Goal: Task Accomplishment & Management: Use online tool/utility

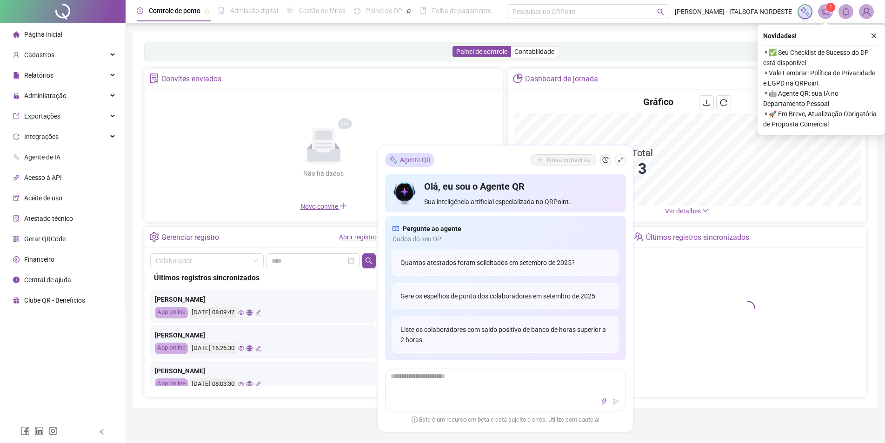
click at [358, 236] on link "Abrir registro" at bounding box center [358, 236] width 38 height 7
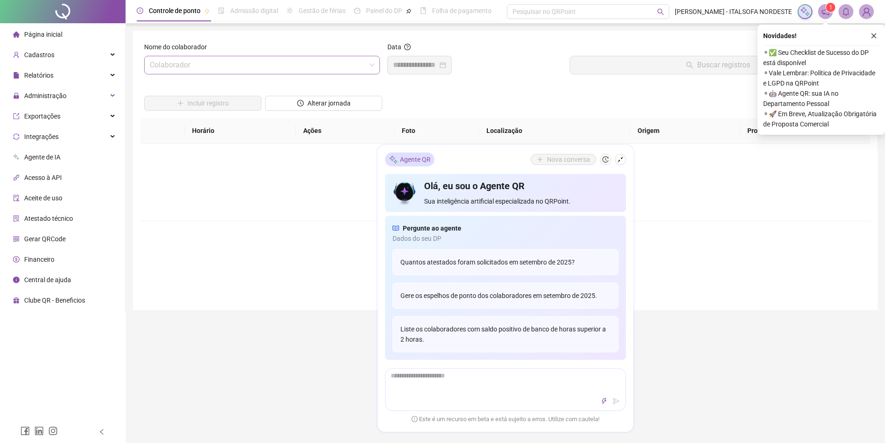
click at [239, 67] on input "search" at bounding box center [258, 65] width 216 height 18
click at [196, 99] on div "[PERSON_NAME]" at bounding box center [262, 100] width 221 height 10
click at [421, 60] on input at bounding box center [415, 65] width 45 height 11
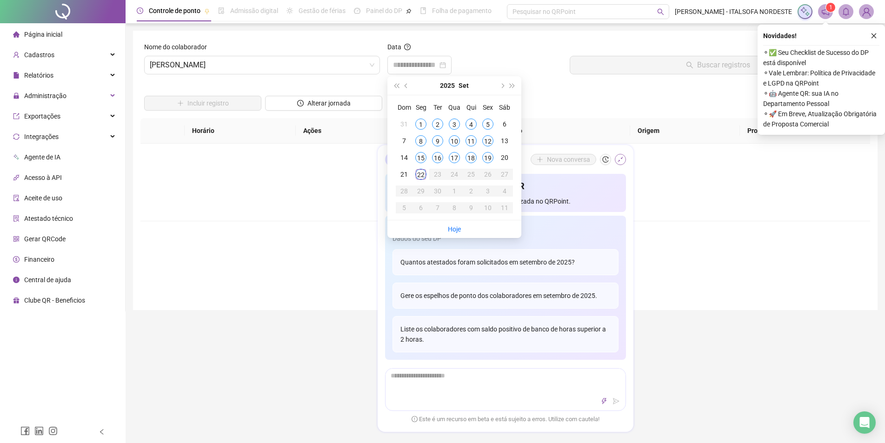
click at [621, 158] on icon "shrink" at bounding box center [620, 160] width 6 height 6
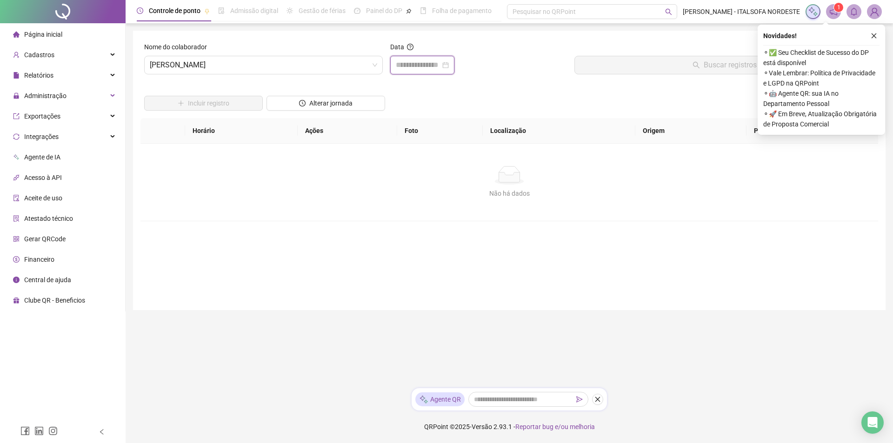
click at [431, 60] on input at bounding box center [418, 65] width 45 height 11
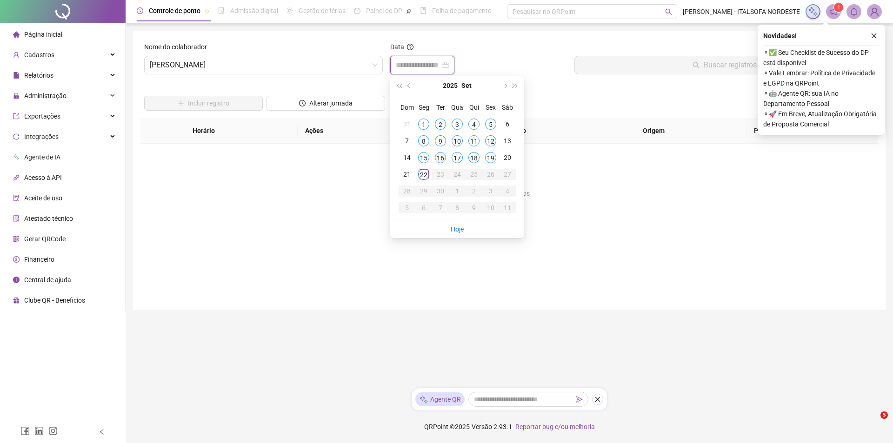
type input "**********"
click at [422, 160] on div "15" at bounding box center [423, 157] width 11 height 11
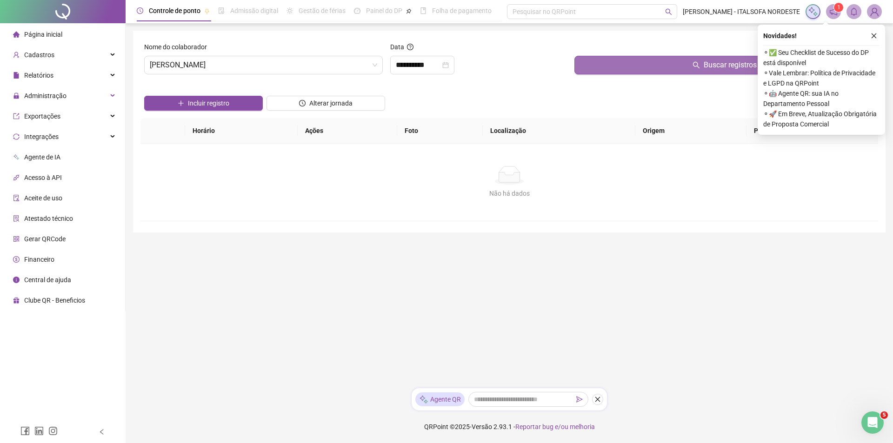
click at [620, 70] on button "Buscar registros" at bounding box center [724, 65] width 300 height 19
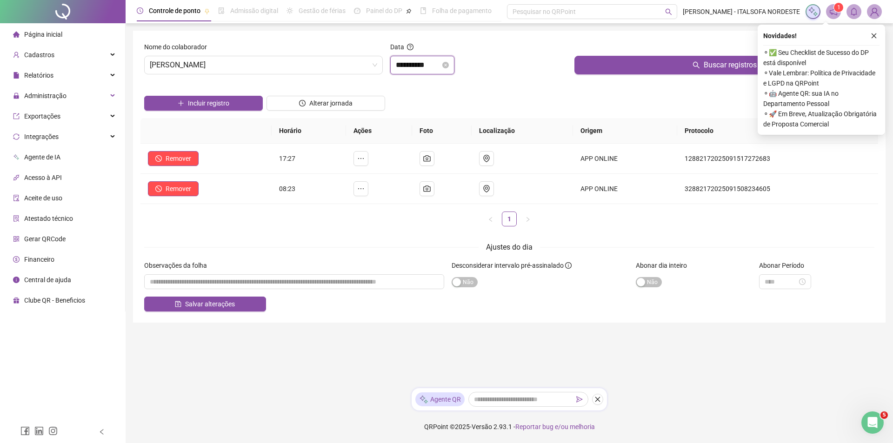
click at [423, 66] on input "**********" at bounding box center [418, 65] width 45 height 11
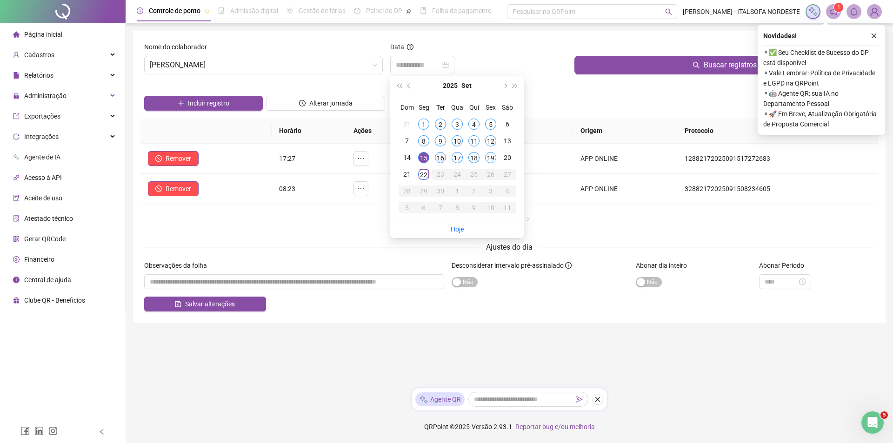
click at [442, 153] on div "16" at bounding box center [440, 157] width 11 height 11
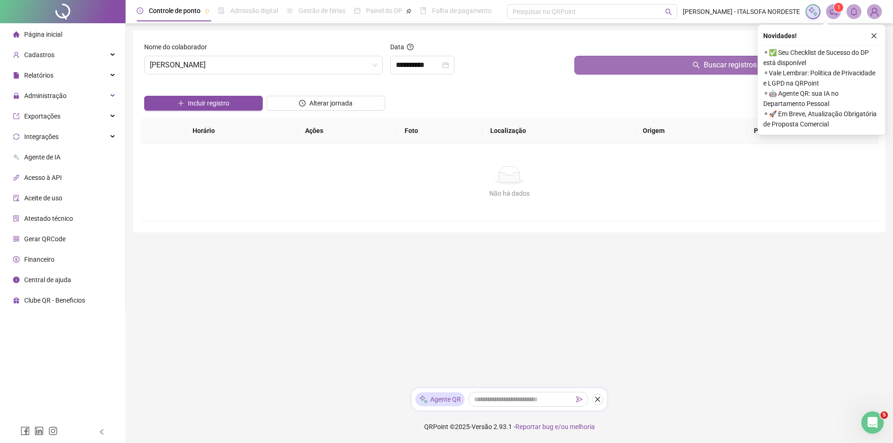
click at [652, 64] on button "Buscar registros" at bounding box center [724, 65] width 300 height 19
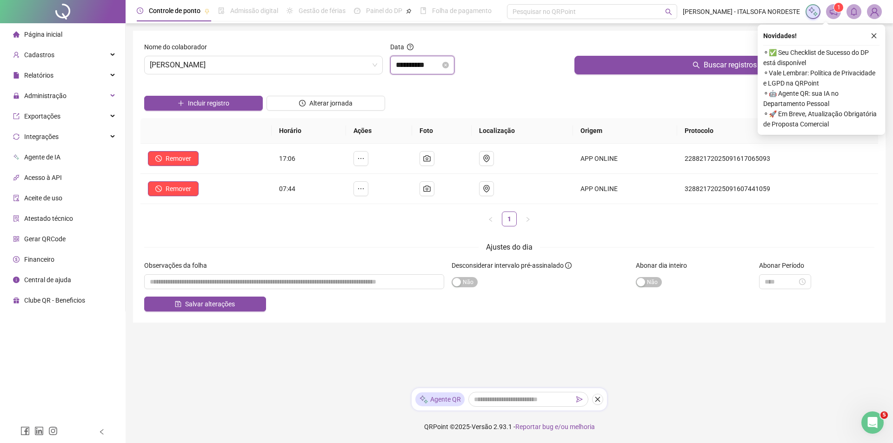
click at [430, 65] on input "**********" at bounding box center [418, 65] width 45 height 11
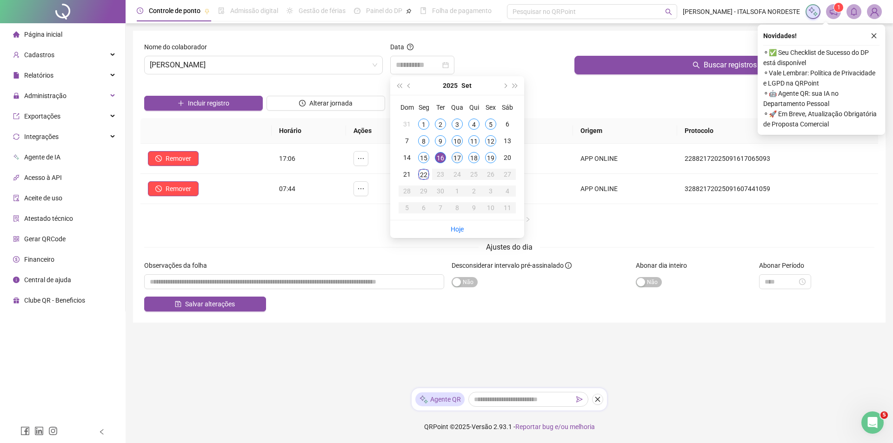
click at [457, 157] on div "17" at bounding box center [456, 157] width 11 height 11
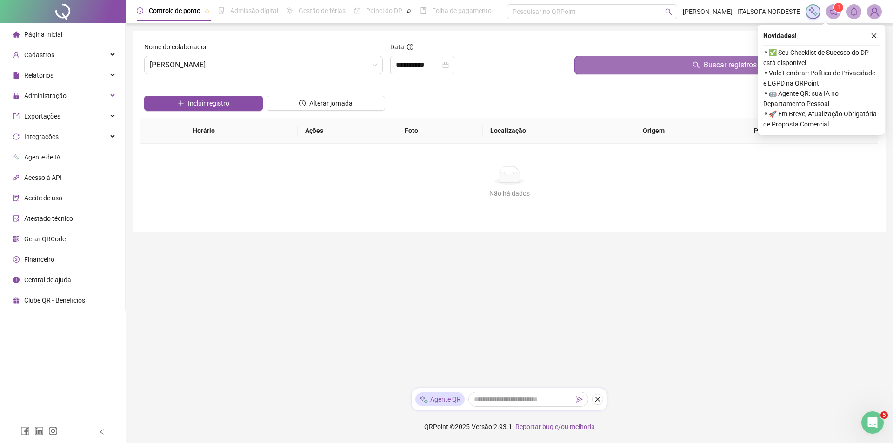
click at [605, 63] on button "Buscar registros" at bounding box center [724, 65] width 300 height 19
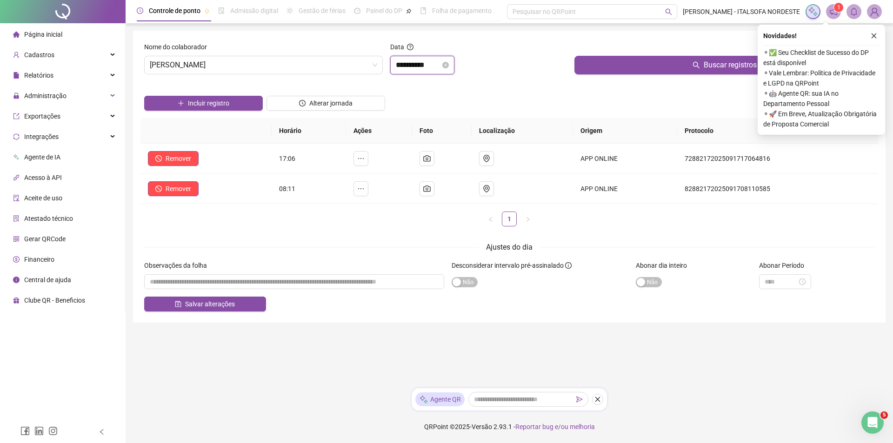
click at [428, 64] on input "**********" at bounding box center [418, 65] width 45 height 11
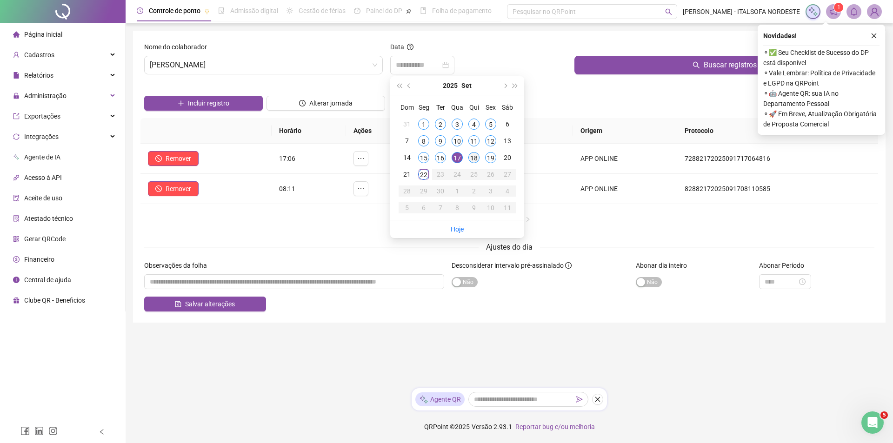
click at [475, 159] on div "18" at bounding box center [473, 157] width 11 height 11
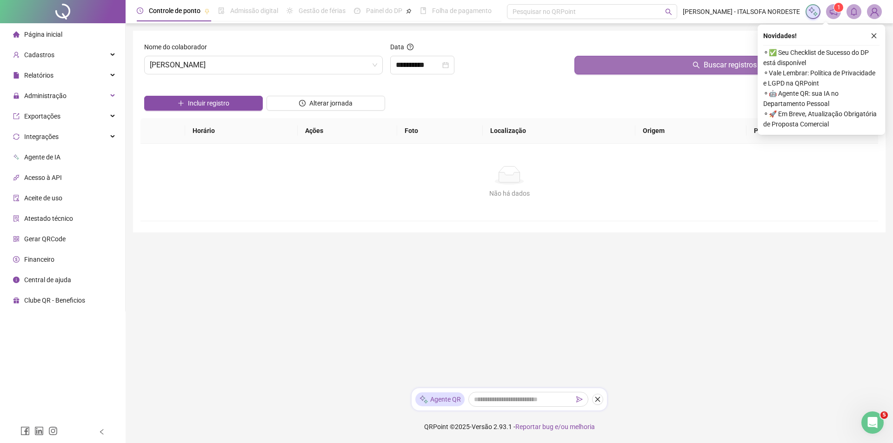
click at [651, 66] on button "Buscar registros" at bounding box center [724, 65] width 300 height 19
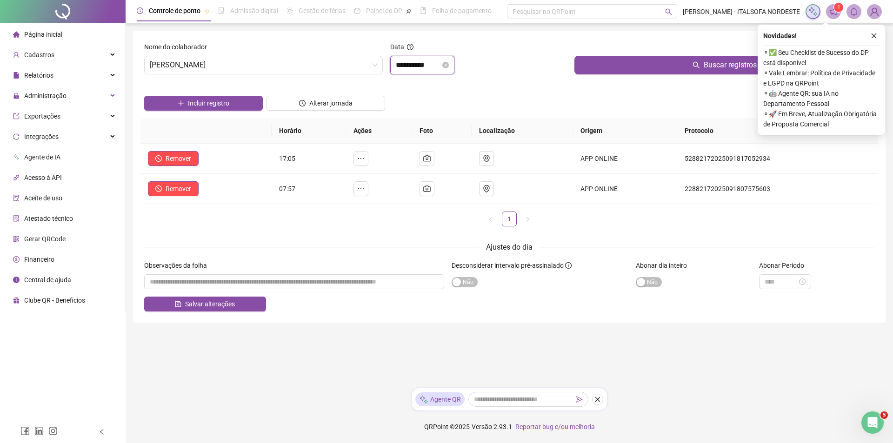
click at [433, 64] on input "**********" at bounding box center [418, 65] width 45 height 11
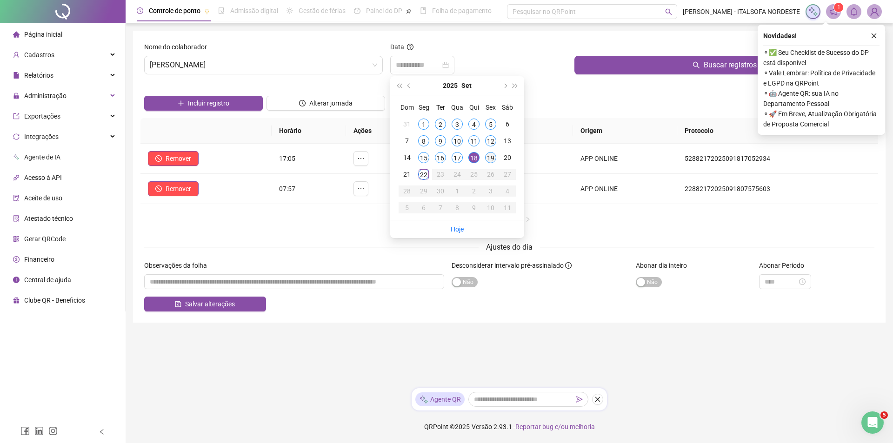
click at [490, 158] on div "19" at bounding box center [490, 157] width 11 height 11
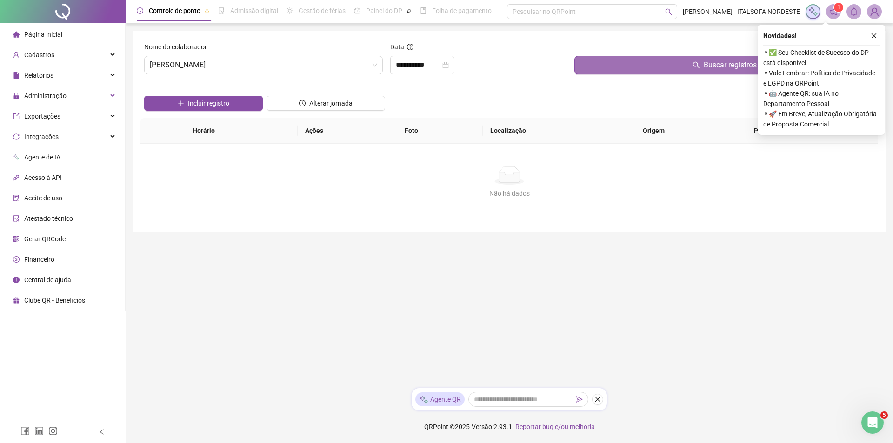
click at [620, 66] on button "Buscar registros" at bounding box center [724, 65] width 300 height 19
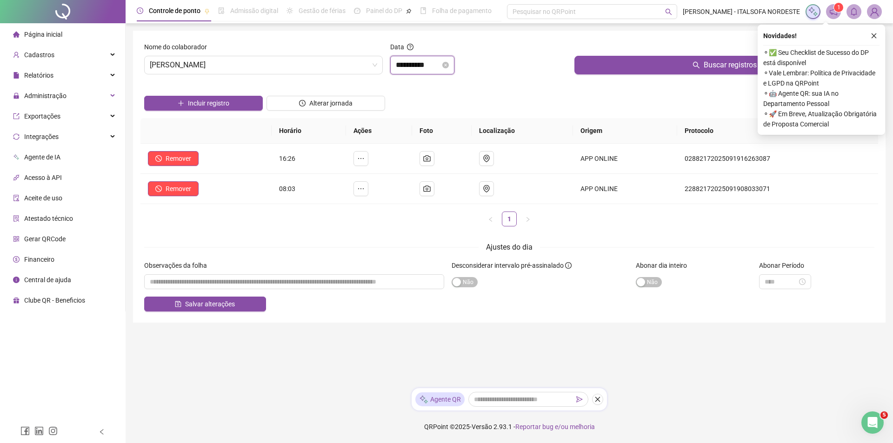
click at [440, 64] on input "**********" at bounding box center [418, 65] width 45 height 11
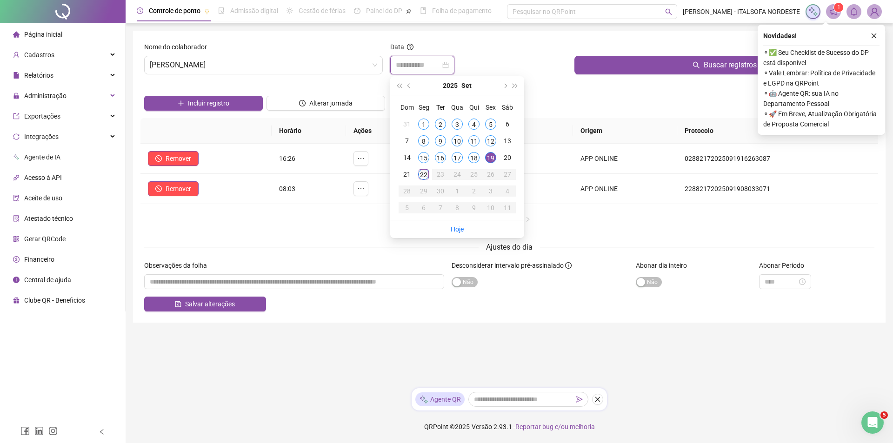
type input "**********"
click at [425, 178] on div "22" at bounding box center [423, 174] width 11 height 11
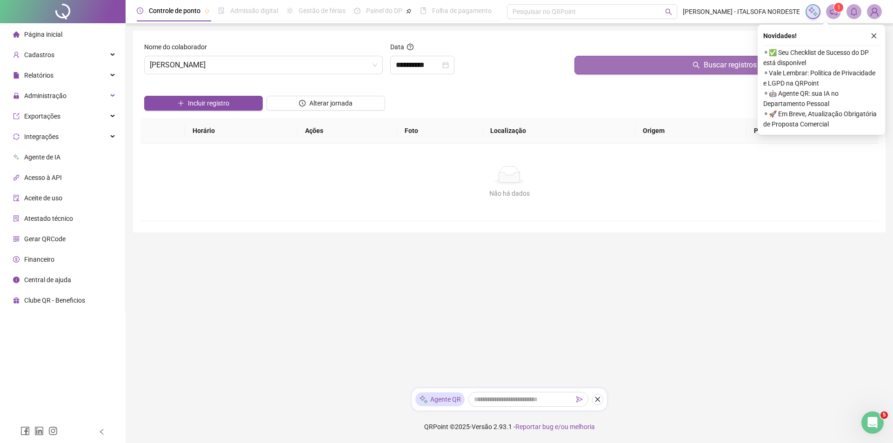
click at [649, 60] on button "Buscar registros" at bounding box center [724, 65] width 300 height 19
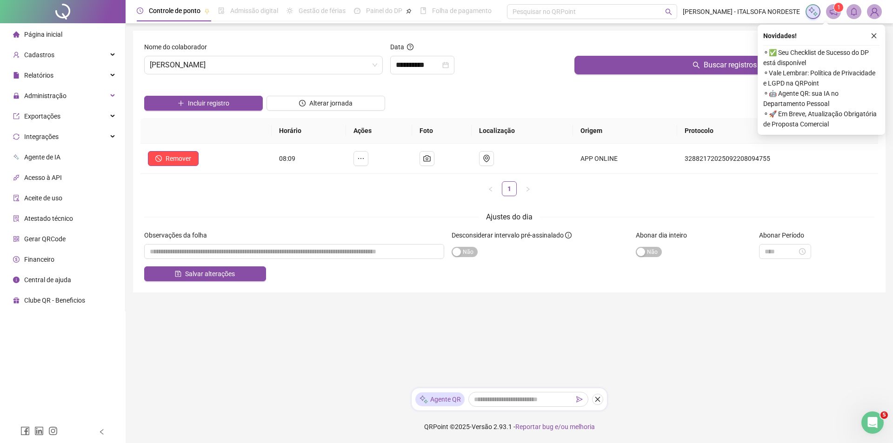
click at [871, 34] on icon "close" at bounding box center [873, 36] width 7 height 7
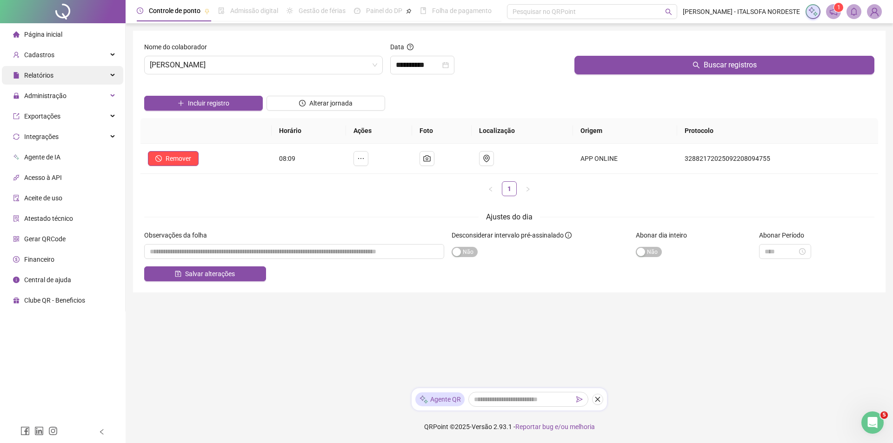
click at [111, 75] on icon at bounding box center [113, 75] width 5 height 0
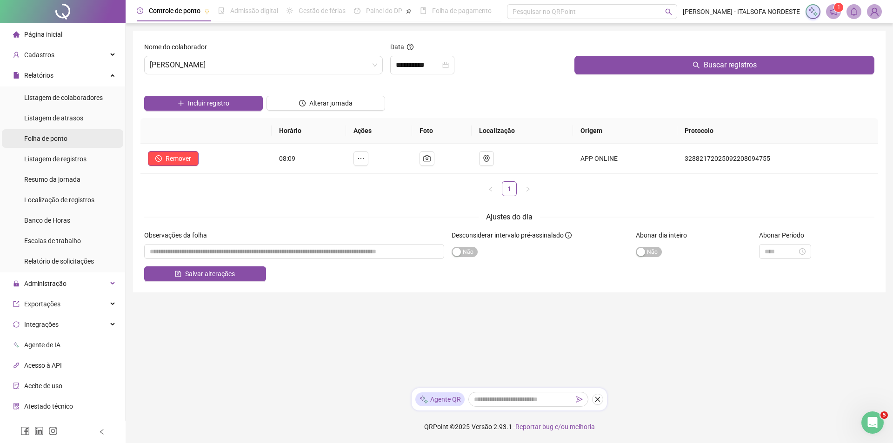
click at [58, 140] on span "Folha de ponto" at bounding box center [45, 138] width 43 height 7
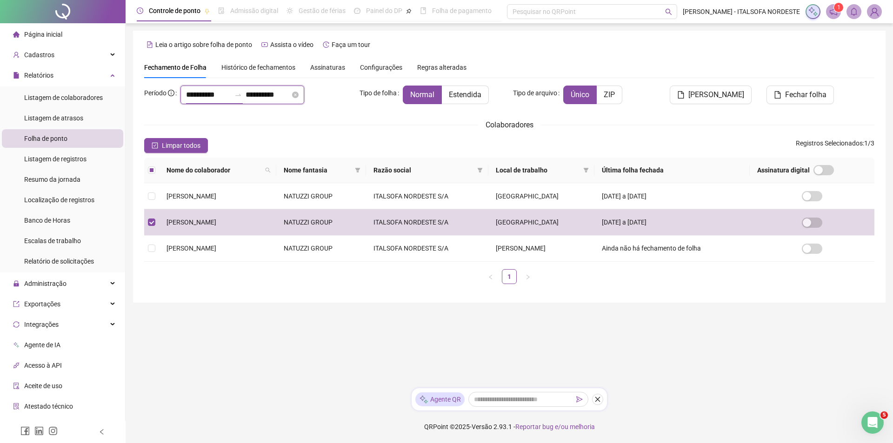
click at [208, 95] on input "**********" at bounding box center [208, 94] width 45 height 11
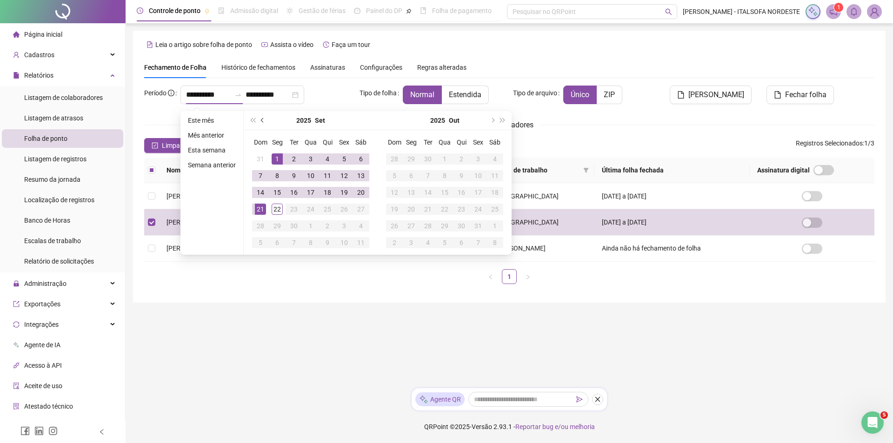
click at [261, 122] on button "prev-year" at bounding box center [263, 120] width 10 height 19
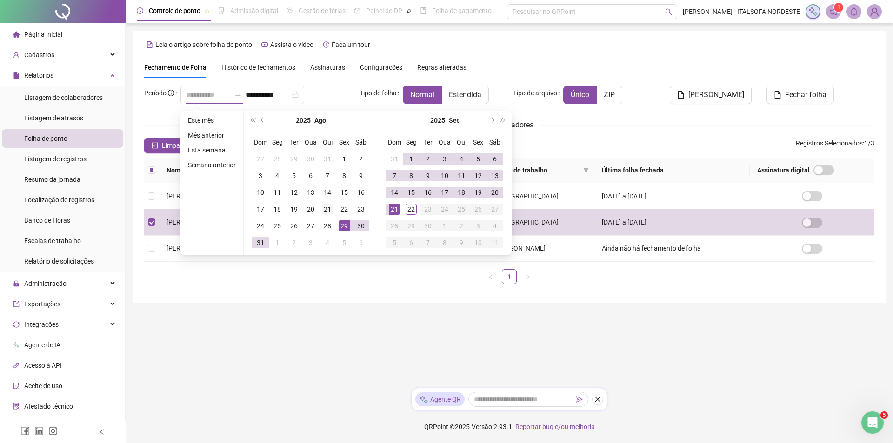
type input "**********"
click at [326, 209] on div "21" at bounding box center [327, 209] width 11 height 11
type input "**********"
click at [496, 190] on div "20" at bounding box center [494, 192] width 11 height 11
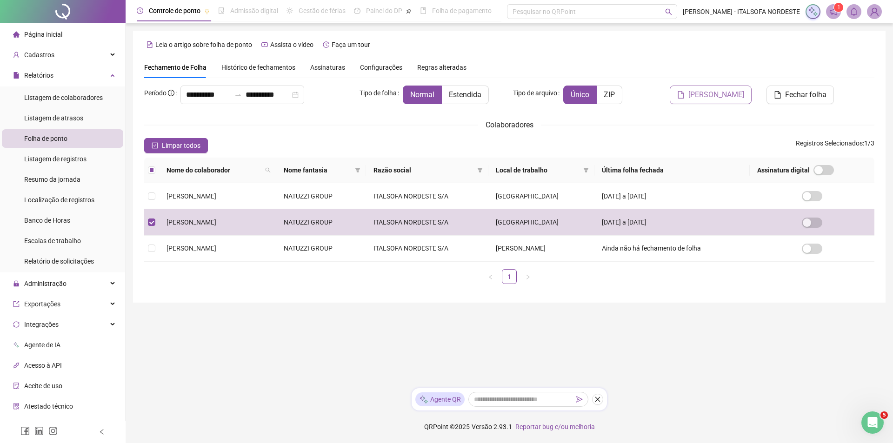
click at [732, 94] on span "[PERSON_NAME]" at bounding box center [716, 94] width 56 height 11
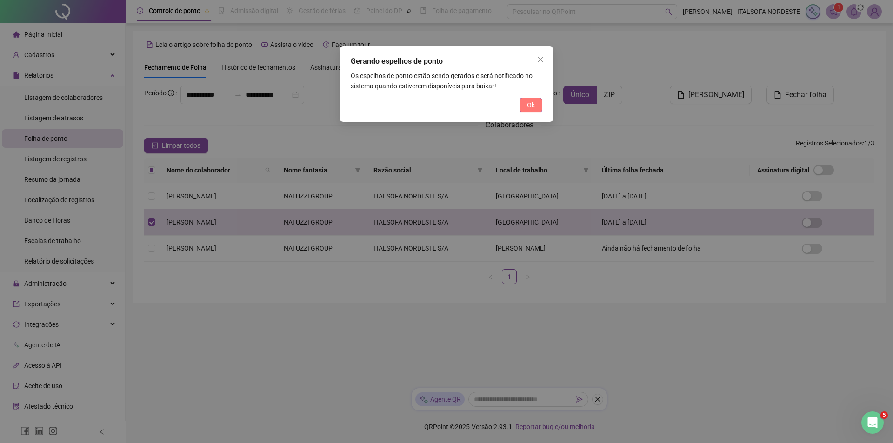
click at [533, 106] on span "Ok" at bounding box center [531, 105] width 8 height 10
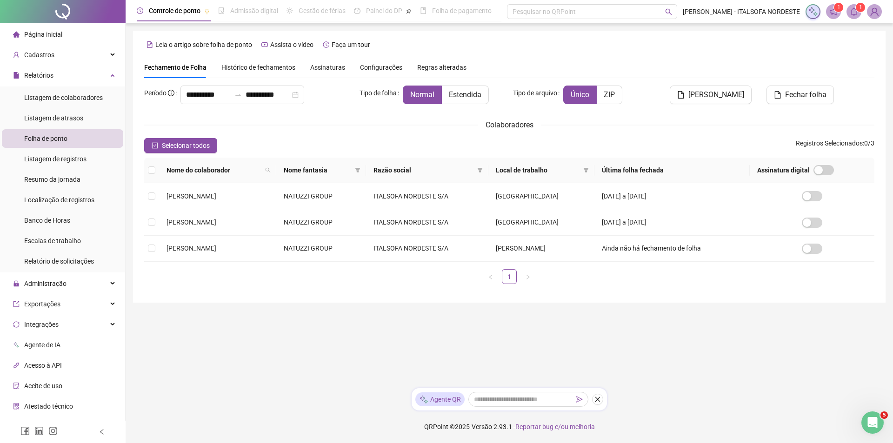
click at [857, 16] on span at bounding box center [853, 11] width 15 height 15
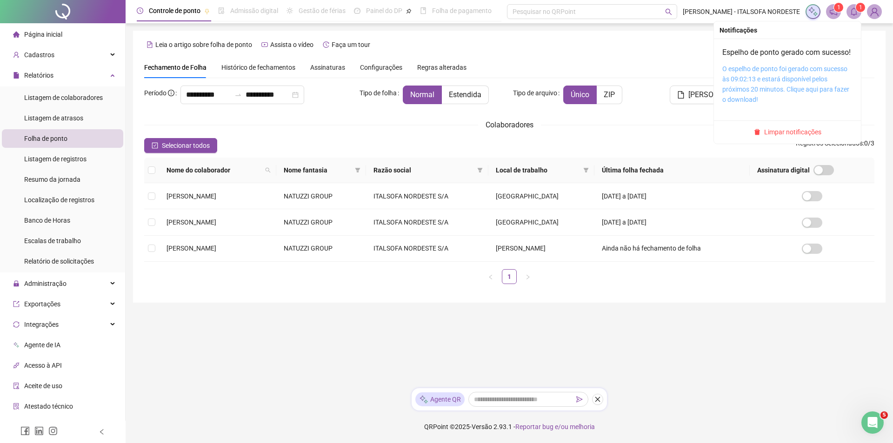
click at [789, 91] on link "O espelho de ponto foi gerado com sucesso às 09:02:13 e estará disponível pelos…" at bounding box center [785, 84] width 127 height 38
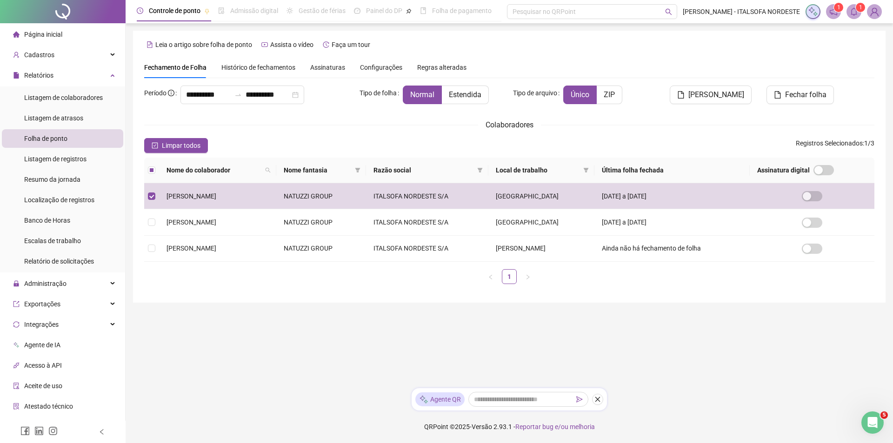
click at [857, 14] on icon "bell" at bounding box center [853, 11] width 8 height 8
click at [852, 13] on icon "bell" at bounding box center [853, 11] width 8 height 8
click at [856, 9] on sup "1" at bounding box center [859, 7] width 9 height 9
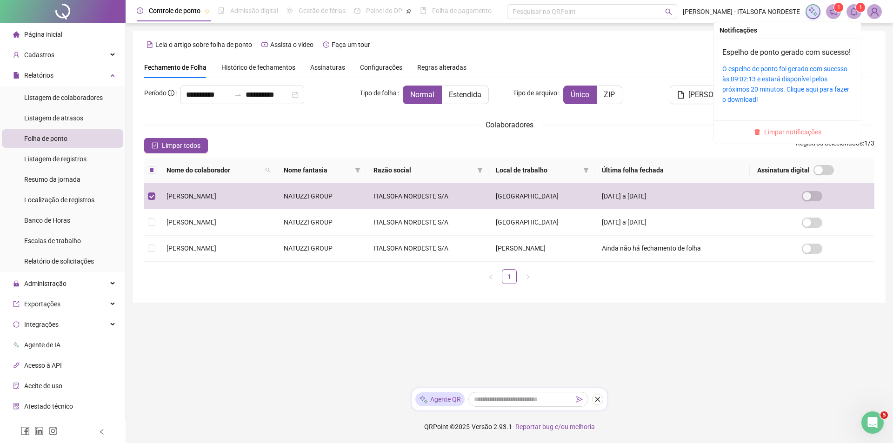
click at [807, 137] on span "Limpar notificações" at bounding box center [792, 132] width 57 height 10
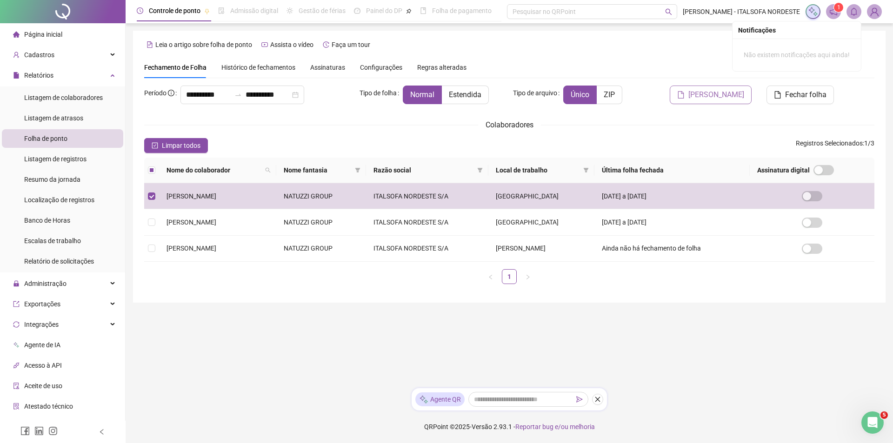
click at [715, 94] on span "[PERSON_NAME]" at bounding box center [716, 94] width 56 height 11
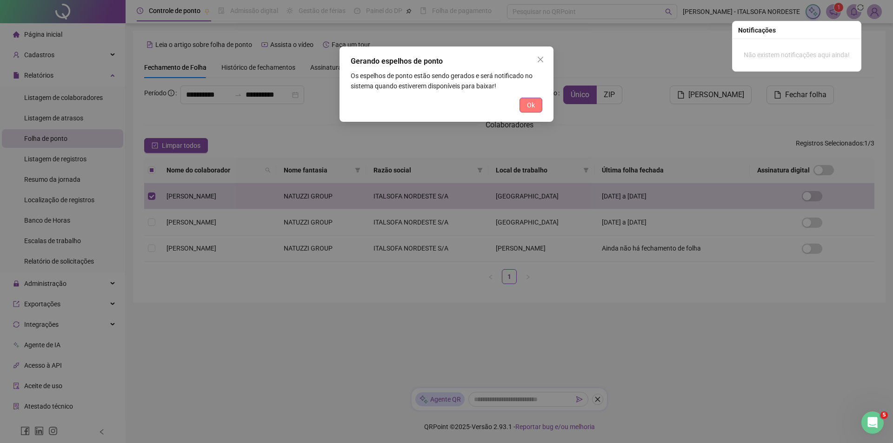
click at [536, 105] on button "Ok" at bounding box center [530, 105] width 23 height 15
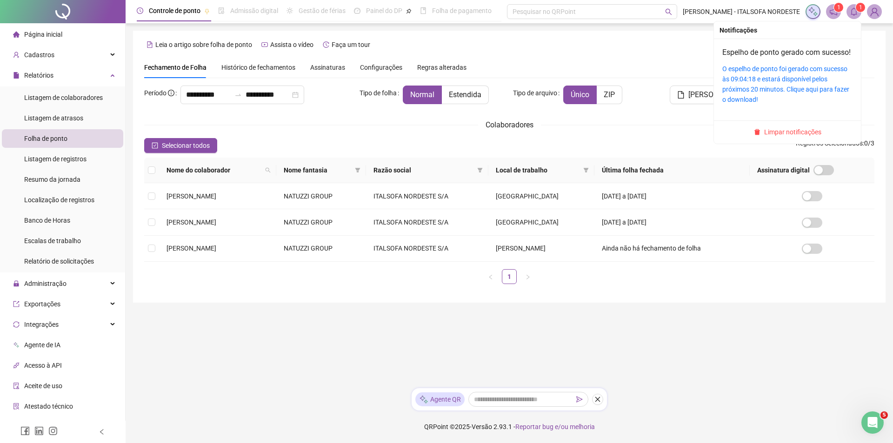
click at [774, 85] on div "O espelho de ponto foi gerado com sucesso às 09:04:18 e estará disponível pelos…" at bounding box center [787, 84] width 130 height 41
click at [854, 11] on icon "bell" at bounding box center [853, 11] width 8 height 8
click at [757, 86] on link "O espelho de ponto foi gerado com sucesso às 09:04:18 e estará disponível pelos…" at bounding box center [785, 84] width 127 height 38
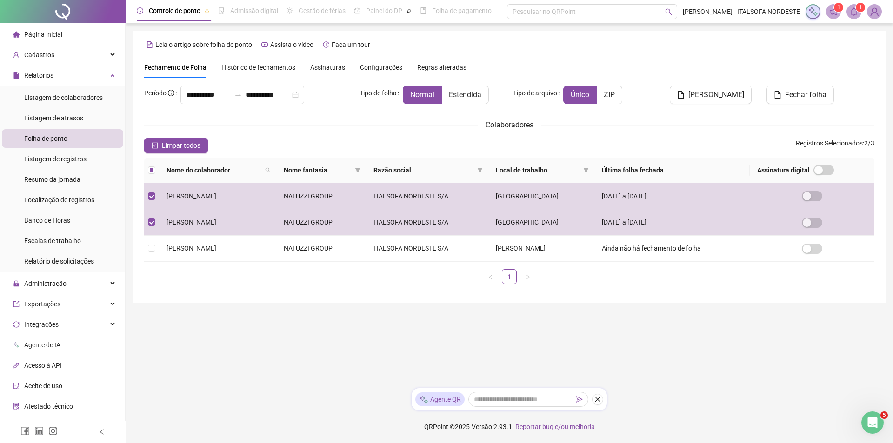
click at [856, 16] on span at bounding box center [853, 11] width 15 height 15
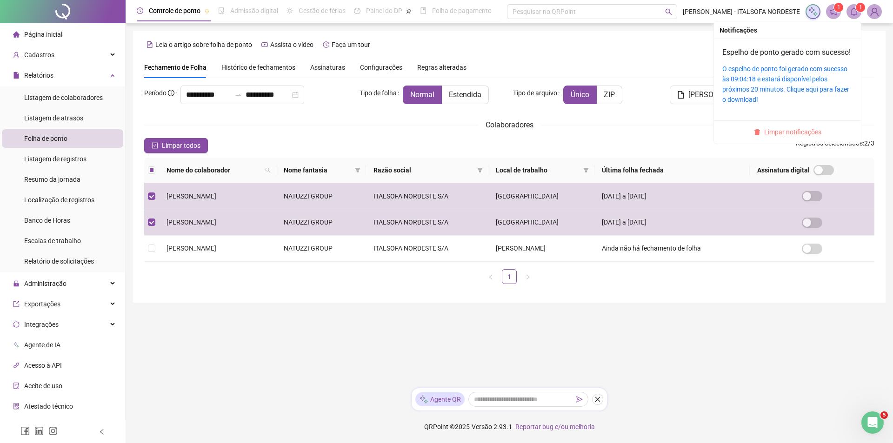
click at [798, 137] on span "Limpar notificações" at bounding box center [792, 132] width 57 height 10
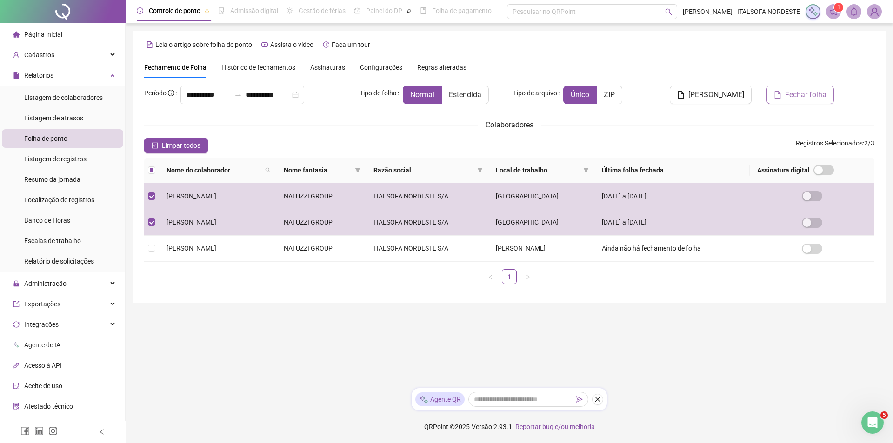
click at [803, 95] on span "Fechar folha" at bounding box center [805, 94] width 41 height 11
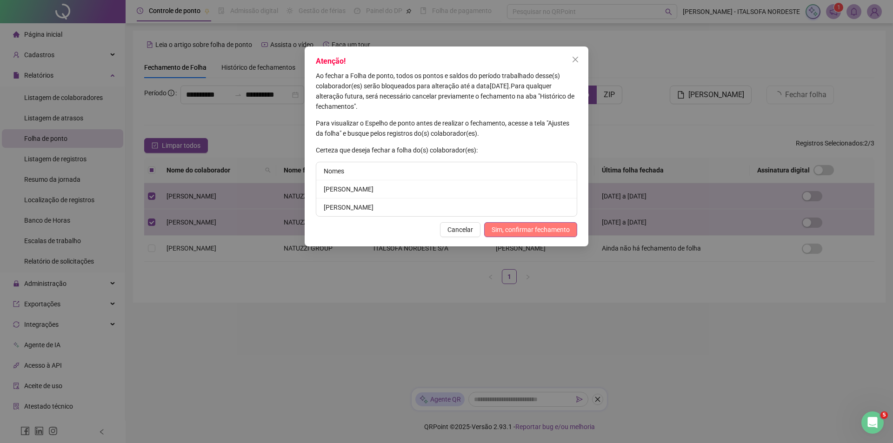
click at [523, 232] on span "Sim, confirmar fechamento" at bounding box center [530, 230] width 78 height 10
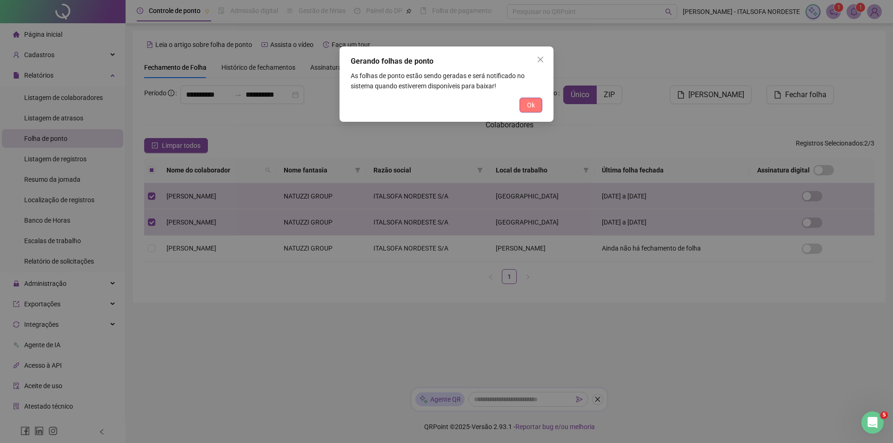
click at [528, 102] on span "Ok" at bounding box center [531, 105] width 8 height 10
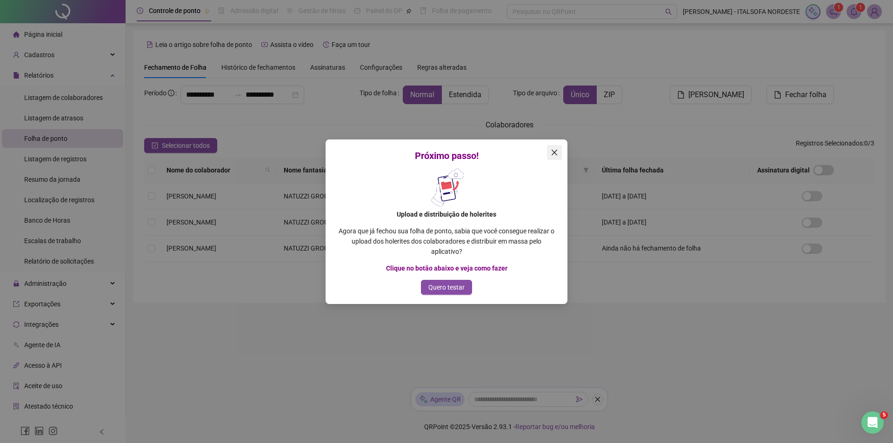
click at [554, 152] on icon "close" at bounding box center [554, 152] width 6 height 6
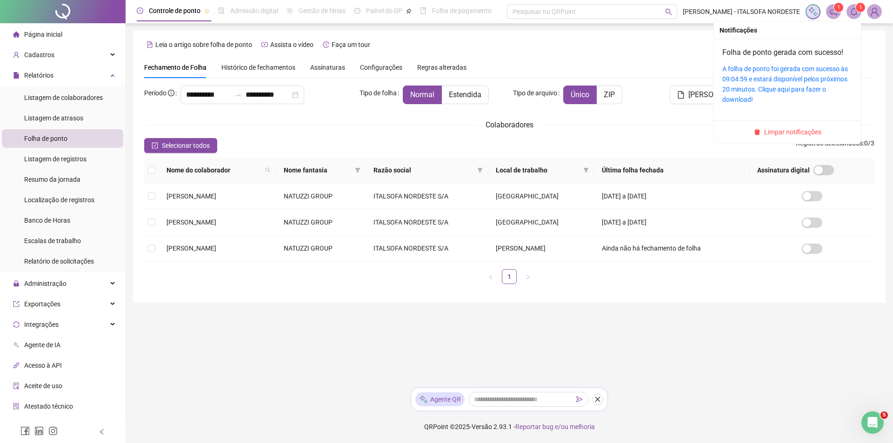
click at [857, 13] on icon "bell" at bounding box center [853, 11] width 8 height 8
click at [783, 70] on link "A folha de ponto foi gerada com sucesso às 09:04:59 e estará disponível pelos p…" at bounding box center [785, 84] width 126 height 38
